Goal: Information Seeking & Learning: Learn about a topic

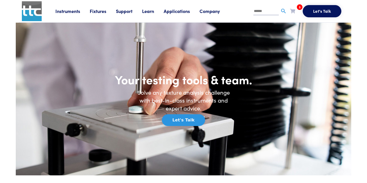
click at [151, 10] on link "Learn" at bounding box center [153, 11] width 22 height 6
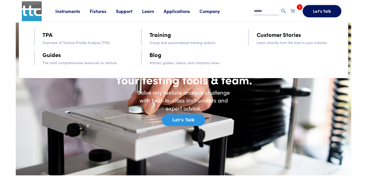
click at [159, 56] on link "Blog" at bounding box center [155, 54] width 12 height 9
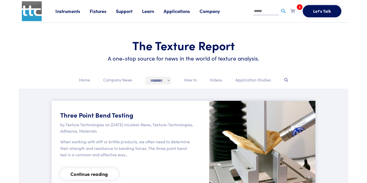
click at [158, 82] on select "**********" at bounding box center [157, 80] width 25 height 8
